Goal: Task Accomplishment & Management: Manage account settings

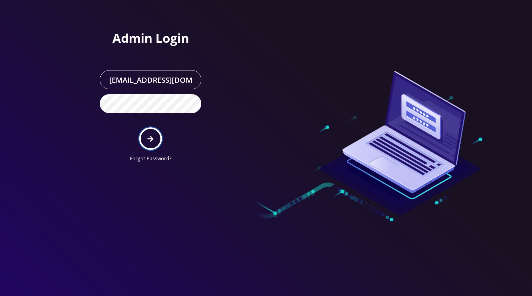
click at [153, 135] on icon "submit" at bounding box center [150, 138] width 6 height 7
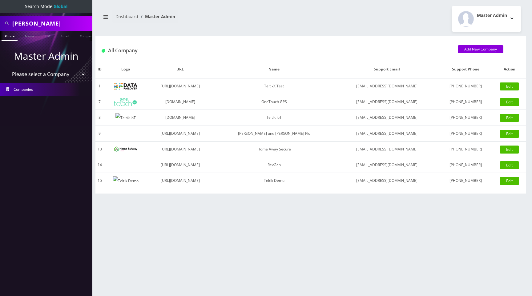
click at [46, 22] on input "prajwal" at bounding box center [51, 24] width 78 height 12
paste input "shlomo+256@teltik.com"
type input "shlomo+256@teltik.com"
click at [63, 36] on link "Email" at bounding box center [65, 36] width 15 height 10
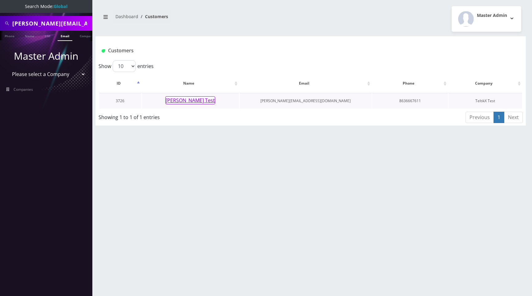
click at [185, 101] on button "Shlomo Test" at bounding box center [190, 100] width 50 height 8
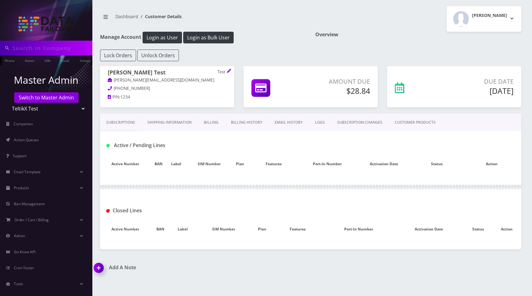
type input "shlomo+256@teltik.com"
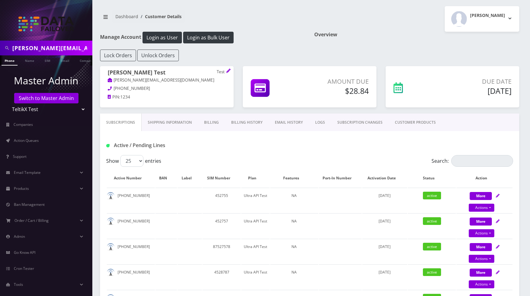
click at [283, 123] on link "EMAIL HISTORY" at bounding box center [289, 123] width 40 height 18
click at [286, 121] on link "EMAIL HISTORY" at bounding box center [289, 123] width 40 height 18
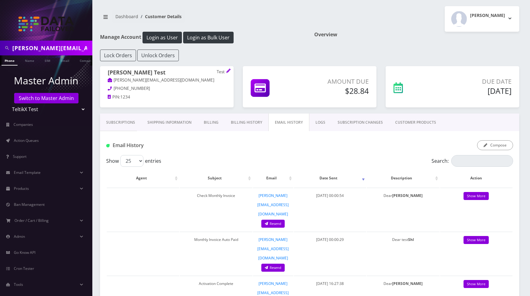
click at [368, 30] on div "Moshe Gorin Logout" at bounding box center [417, 19] width 214 height 26
click at [248, 120] on link "Billing History" at bounding box center [247, 123] width 44 height 18
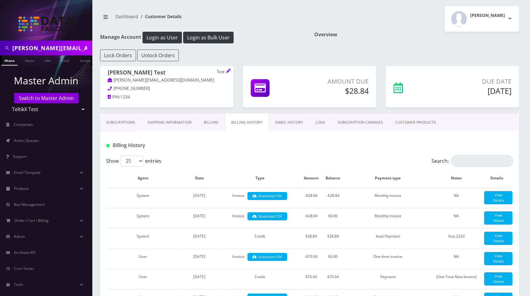
click at [215, 124] on link "Billing" at bounding box center [211, 123] width 27 height 18
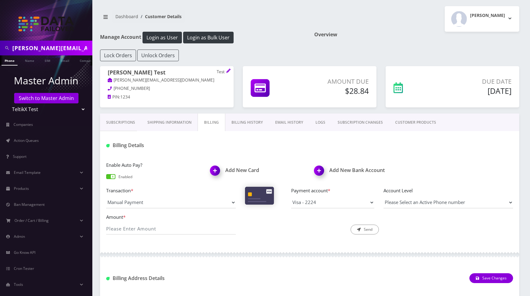
click at [241, 124] on link "Billing History" at bounding box center [247, 123] width 44 height 18
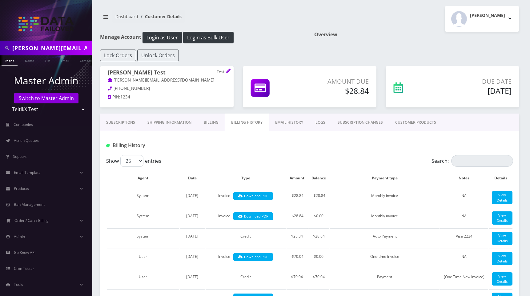
click at [129, 121] on link "Subscriptions" at bounding box center [120, 123] width 41 height 18
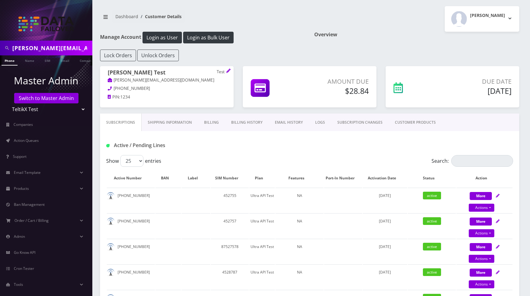
click at [207, 122] on link "Billing" at bounding box center [211, 123] width 27 height 18
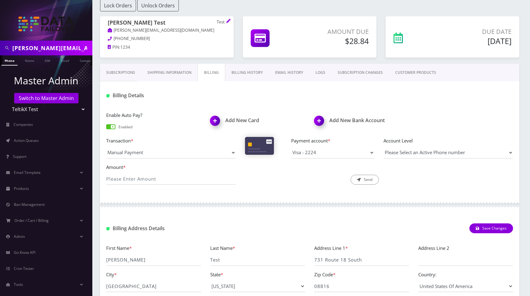
scroll to position [52, 0]
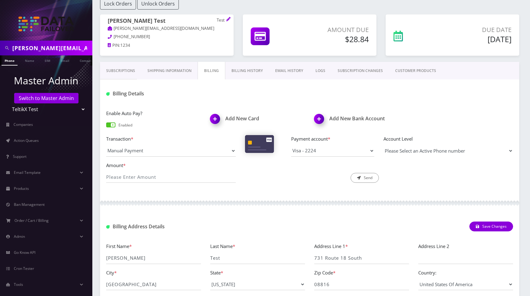
click at [421, 146] on select "Please Select an Active Phone number 8843892569 9655408180 2948312767 393229450…" at bounding box center [449, 151] width 130 height 12
select select "54633"
click at [384, 145] on select "Please Select an Active Phone number 8843892569 9655408180 2948312767 393229450…" at bounding box center [449, 151] width 130 height 12
click at [138, 173] on input "Amount *" at bounding box center [171, 177] width 130 height 12
type input "50"
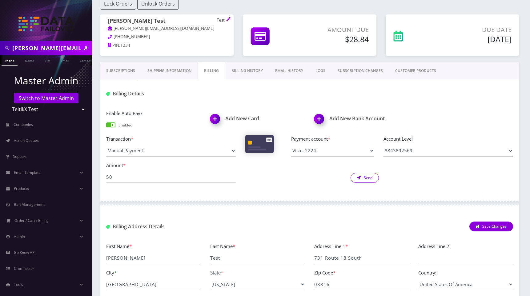
click at [361, 178] on button "Send" at bounding box center [365, 178] width 28 height 10
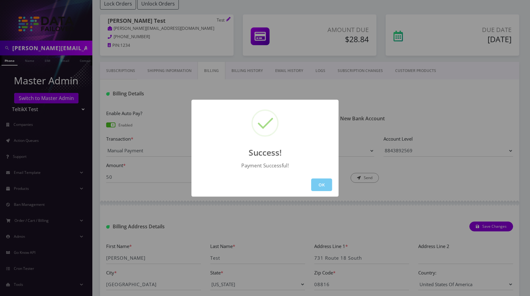
click at [323, 182] on button "OK" at bounding box center [321, 185] width 21 height 13
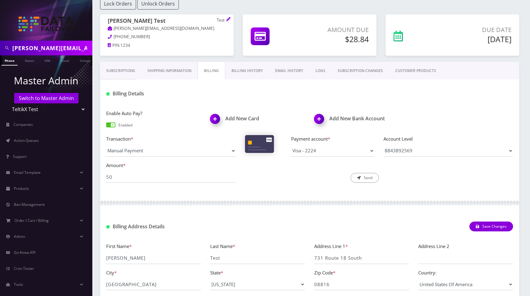
click at [286, 72] on link "EMAIL HISTORY" at bounding box center [289, 71] width 40 height 18
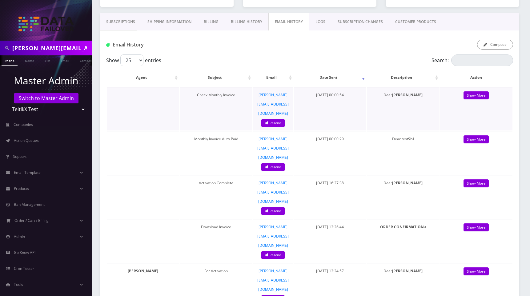
scroll to position [101, 0]
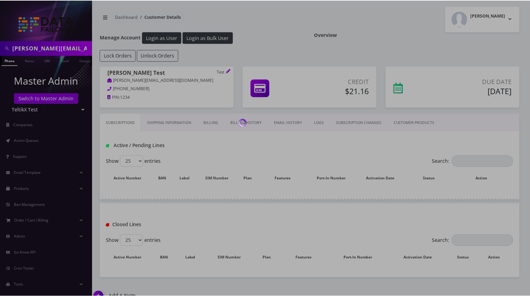
scroll to position [11, 0]
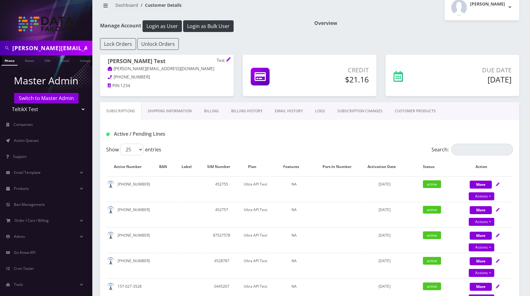
click at [295, 112] on link "EMAIL HISTORY" at bounding box center [289, 111] width 40 height 18
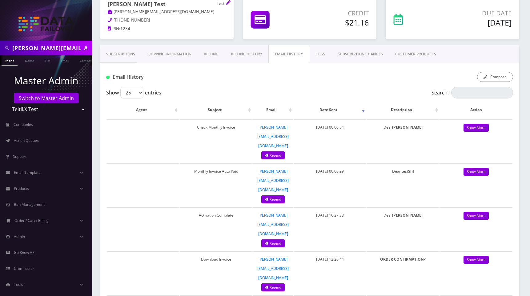
scroll to position [0, 0]
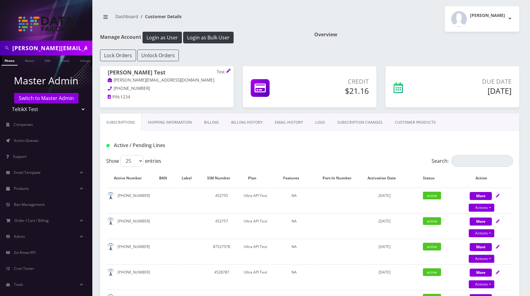
click at [255, 121] on link "Billing History" at bounding box center [247, 123] width 44 height 18
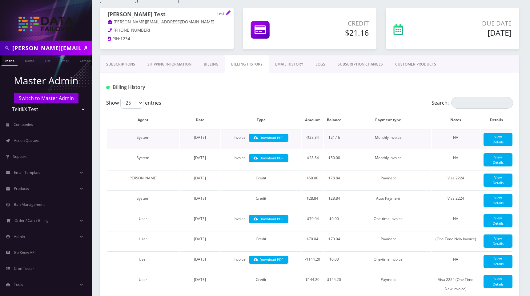
scroll to position [60, 0]
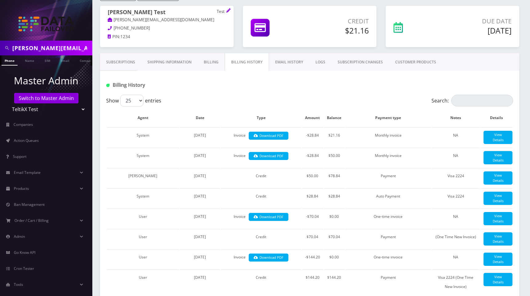
click at [291, 64] on link "EMAIL HISTORY" at bounding box center [289, 62] width 40 height 18
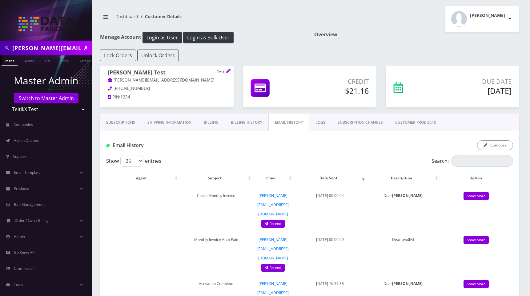
click at [319, 120] on link "LOGS" at bounding box center [320, 123] width 22 height 18
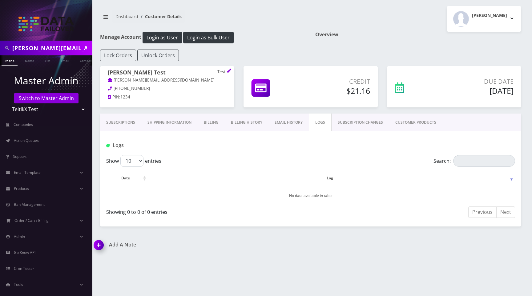
click at [285, 121] on link "EMAIL HISTORY" at bounding box center [288, 123] width 40 height 18
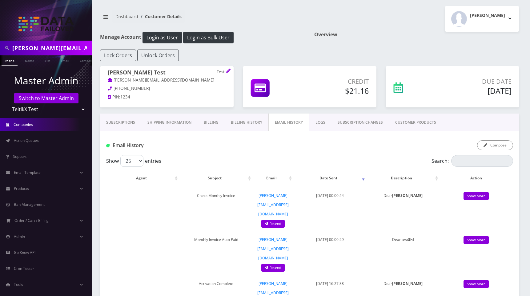
click at [30, 125] on span "Companies" at bounding box center [23, 124] width 19 height 5
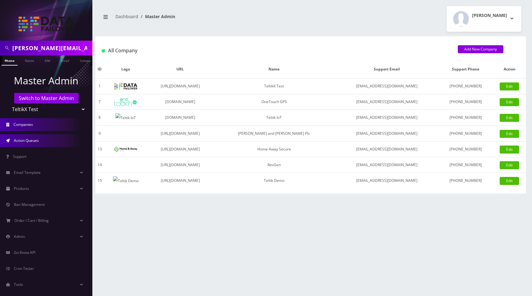
click at [41, 140] on link "Action Queues" at bounding box center [46, 140] width 92 height 13
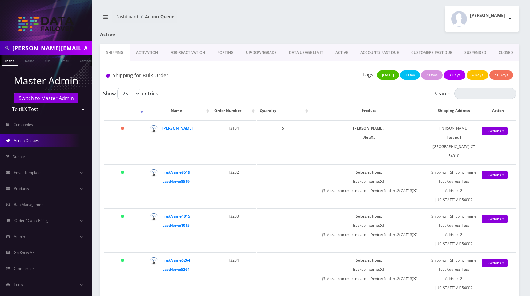
click at [343, 52] on link "ACTIVE" at bounding box center [341, 53] width 25 height 18
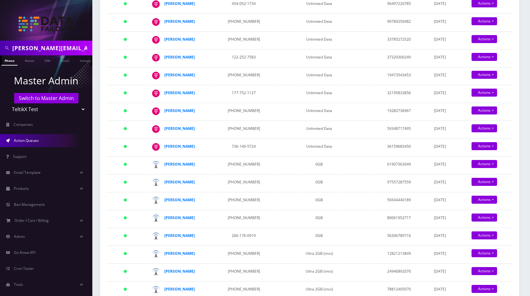
scroll to position [329, 0]
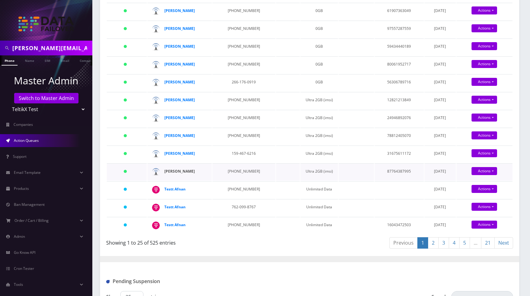
click at [176, 171] on strong "[PERSON_NAME]" at bounding box center [179, 171] width 30 height 5
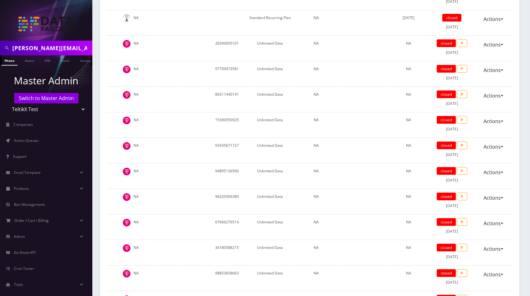
scroll to position [1313, 0]
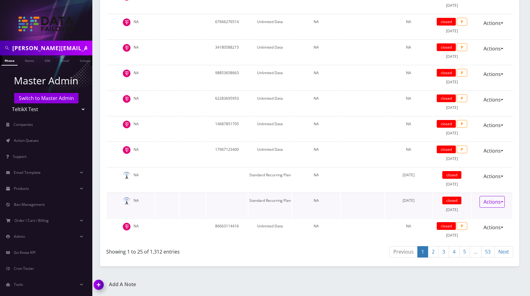
click at [497, 201] on link "Actions" at bounding box center [492, 202] width 25 height 12
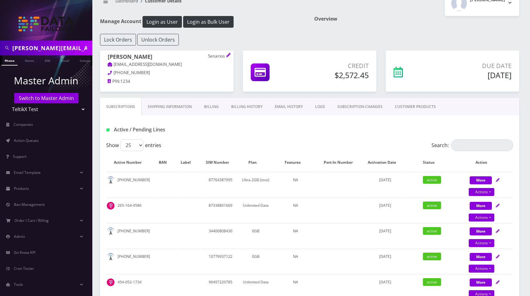
scroll to position [0, 0]
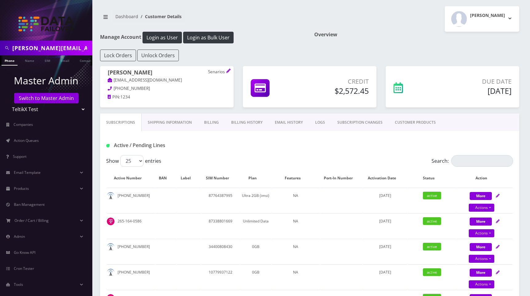
click at [414, 123] on link "CUSTOMER PRODUCTS" at bounding box center [415, 123] width 53 height 18
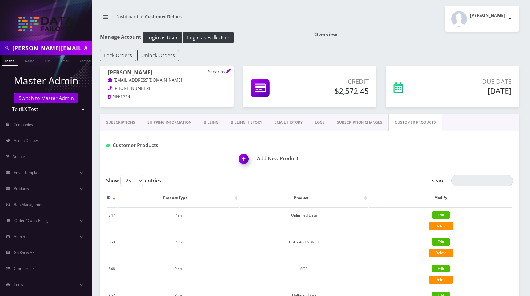
click at [357, 125] on link "SUBSCRIPTION CHANGES" at bounding box center [360, 123] width 58 height 18
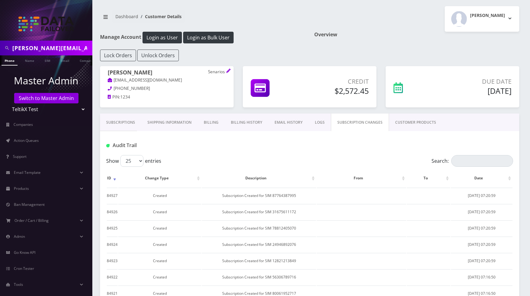
click at [322, 123] on link "LOGS" at bounding box center [320, 123] width 22 height 18
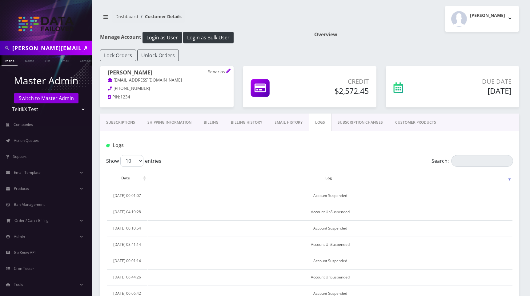
click at [285, 123] on link "EMAIL HISTORY" at bounding box center [288, 123] width 40 height 18
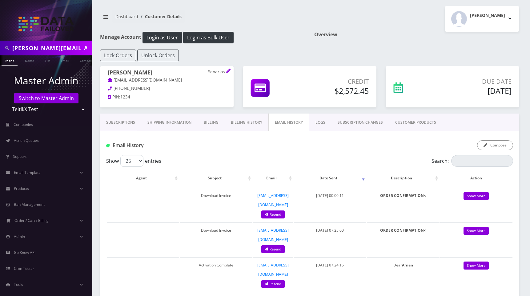
click at [314, 121] on link "LOGS" at bounding box center [320, 123] width 22 height 18
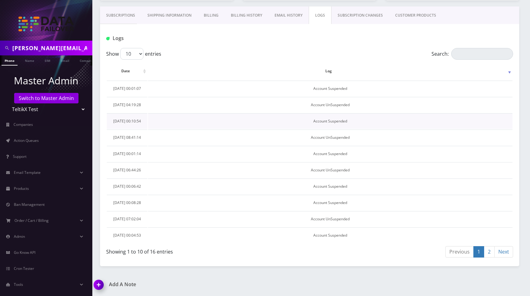
scroll to position [199, 0]
click at [489, 253] on link "2" at bounding box center [489, 251] width 11 height 11
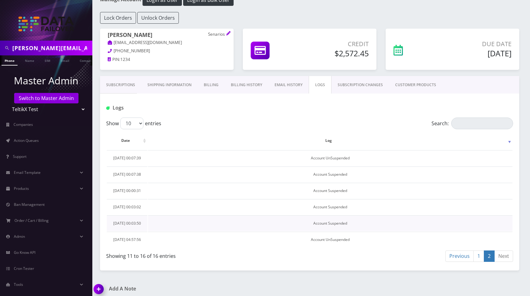
scroll to position [0, 0]
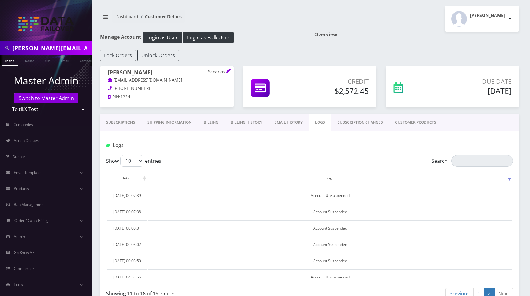
click at [283, 124] on link "EMAIL HISTORY" at bounding box center [288, 123] width 40 height 18
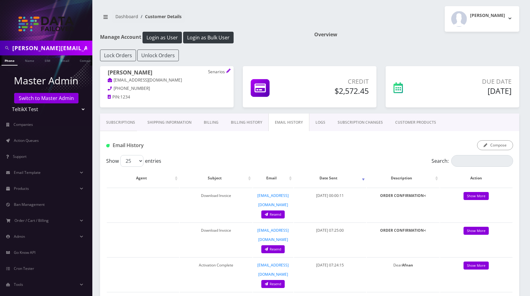
click at [246, 124] on link "Billing History" at bounding box center [247, 123] width 44 height 18
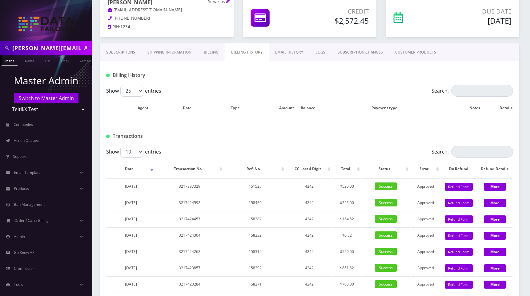
scroll to position [37, 0]
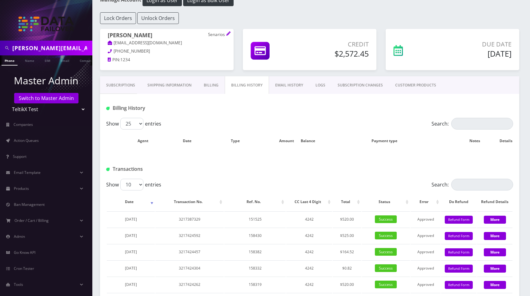
click at [209, 87] on link "Billing" at bounding box center [211, 85] width 27 height 18
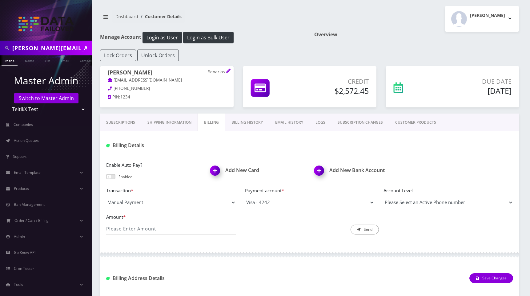
click at [171, 124] on link "Shipping Information" at bounding box center [169, 123] width 56 height 18
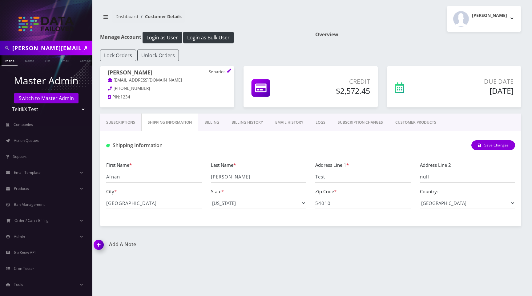
click at [111, 120] on link "Subscriptions" at bounding box center [120, 123] width 41 height 18
